Goal: Navigation & Orientation: Find specific page/section

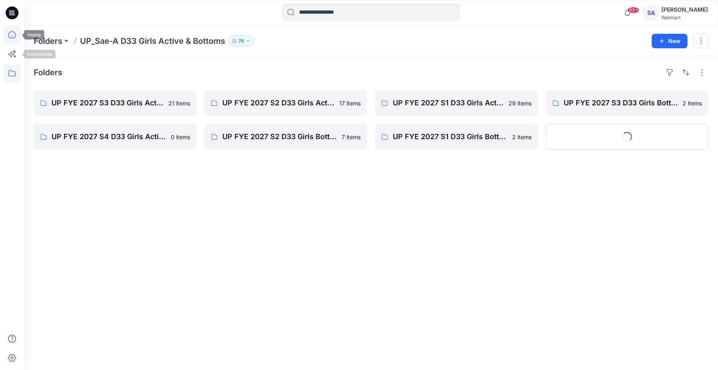
click at [12, 37] on icon at bounding box center [12, 36] width 0 height 2
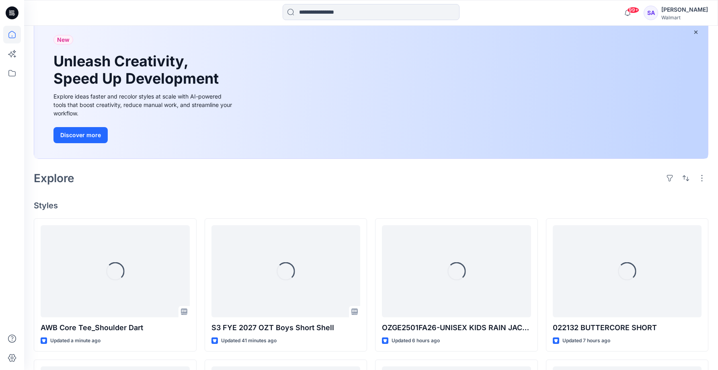
scroll to position [144, 0]
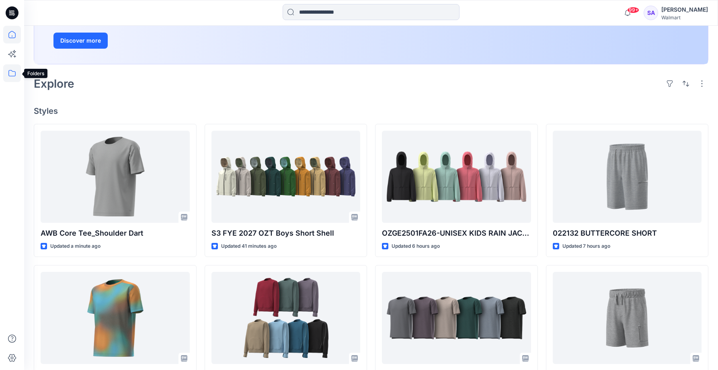
click at [12, 72] on icon at bounding box center [12, 73] width 18 height 18
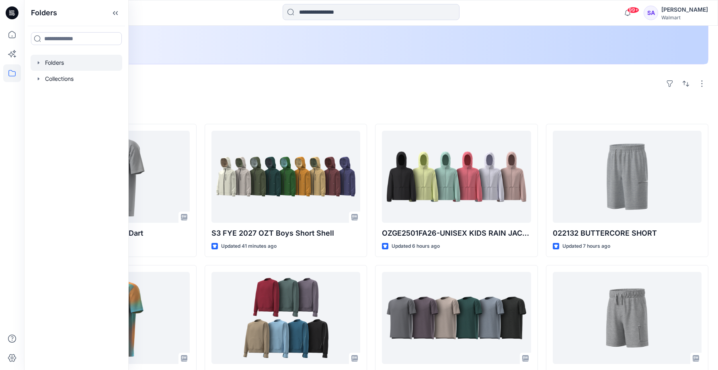
click at [53, 65] on div at bounding box center [77, 63] width 92 height 16
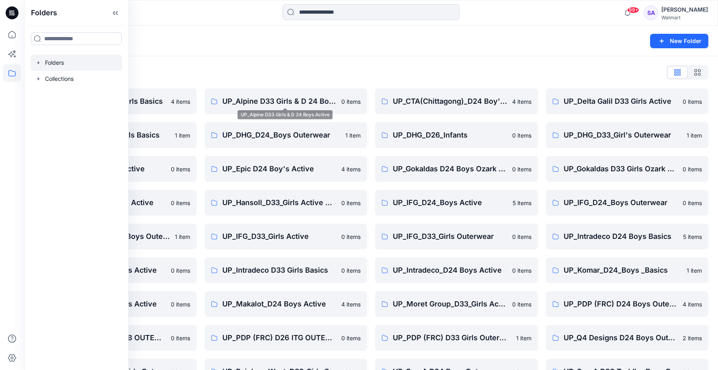
click at [286, 67] on div "Folders List" at bounding box center [371, 72] width 675 height 13
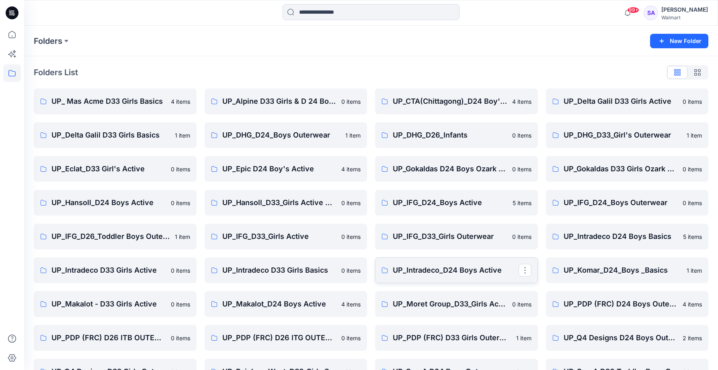
click at [440, 266] on p "UP_Intradeco_D24 Boys Active" at bounding box center [456, 270] width 126 height 11
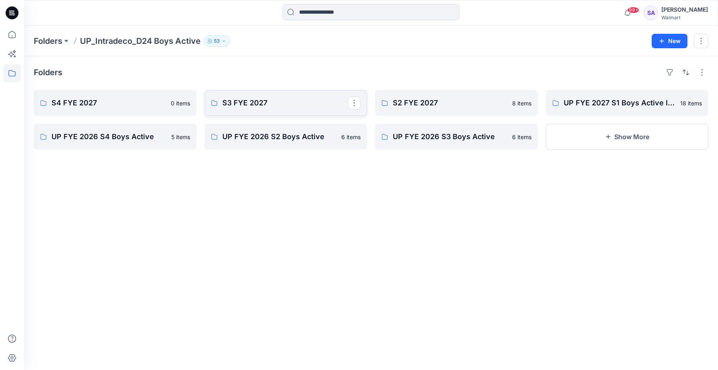
click at [225, 113] on link "S3 FYE 2027" at bounding box center [286, 103] width 163 height 26
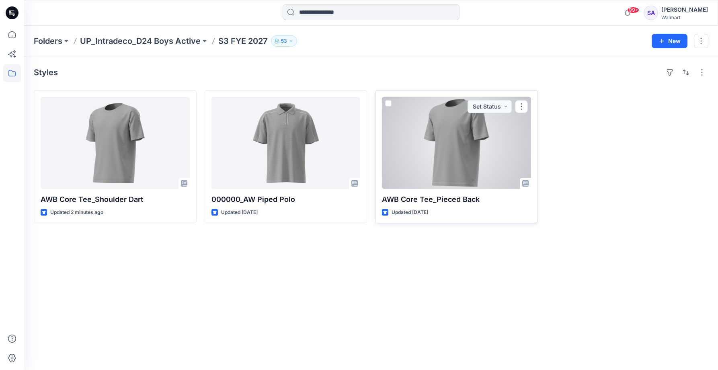
click at [420, 163] on div at bounding box center [456, 143] width 149 height 92
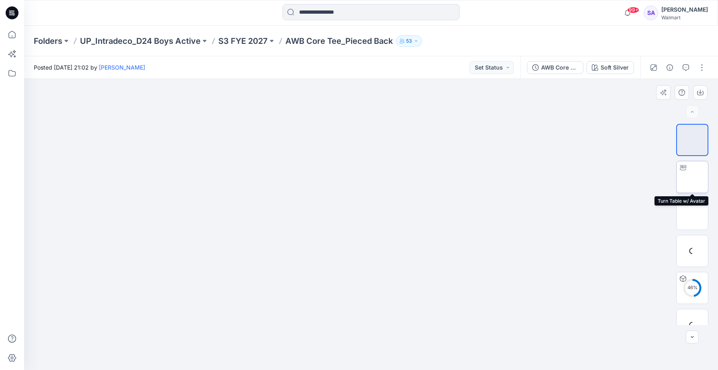
click at [693, 177] on img at bounding box center [693, 177] width 0 height 0
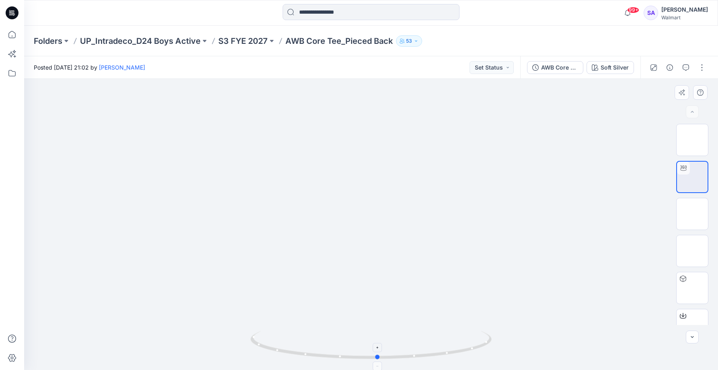
drag, startPoint x: 383, startPoint y: 358, endPoint x: 390, endPoint y: 354, distance: 8.3
click at [390, 354] on icon at bounding box center [372, 346] width 243 height 30
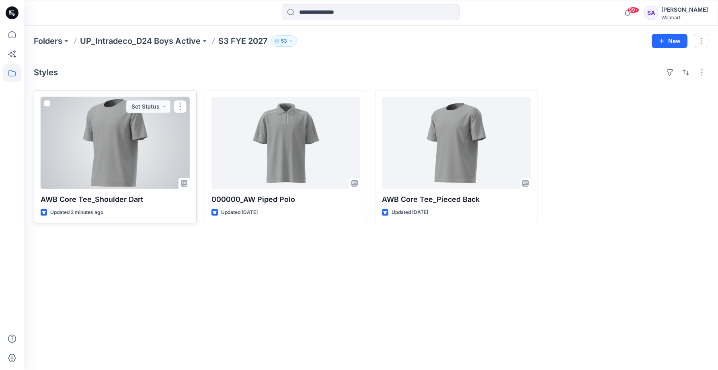
click at [95, 179] on div at bounding box center [115, 143] width 149 height 92
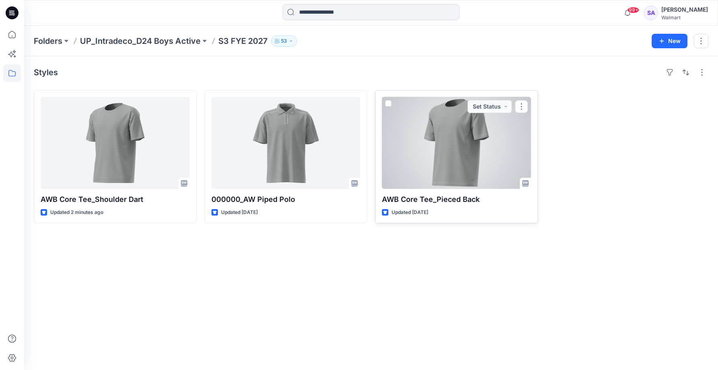
click at [488, 154] on div at bounding box center [456, 143] width 149 height 92
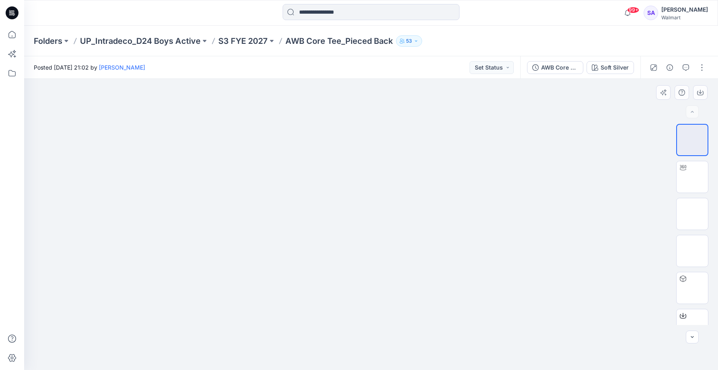
click at [457, 232] on div at bounding box center [371, 224] width 694 height 291
click at [693, 177] on img at bounding box center [693, 177] width 0 height 0
drag, startPoint x: 354, startPoint y: 214, endPoint x: 354, endPoint y: 383, distance: 168.9
click at [354, 370] on html "99+ Notifications Dhg 3d Team Dhg has updated DHG26D-BO002-Ozark Trail-Boy's Ou…" at bounding box center [359, 185] width 718 height 370
drag, startPoint x: 352, startPoint y: 269, endPoint x: 190, endPoint y: 380, distance: 196.2
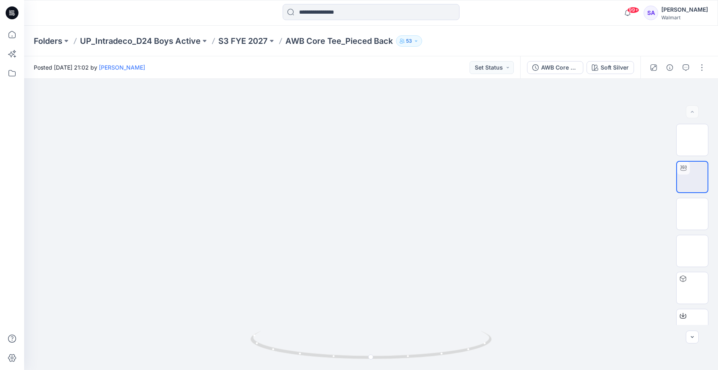
click at [190, 370] on html "99+ Notifications Dhg 3d Team Dhg has updated DHG26D-BO002-Ozark Trail-Boy's Ou…" at bounding box center [359, 185] width 718 height 370
drag, startPoint x: 344, startPoint y: 356, endPoint x: 329, endPoint y: 316, distance: 42.2
click at [329, 316] on div at bounding box center [371, 224] width 694 height 291
